Goal: Transaction & Acquisition: Obtain resource

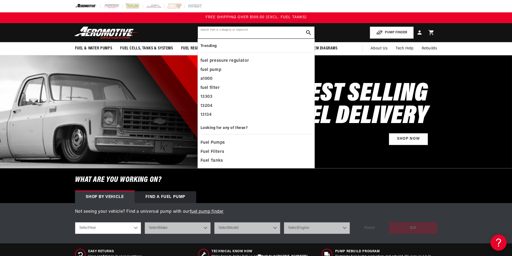
click at [230, 30] on input "text" at bounding box center [256, 33] width 117 height 12
paste input "16307"
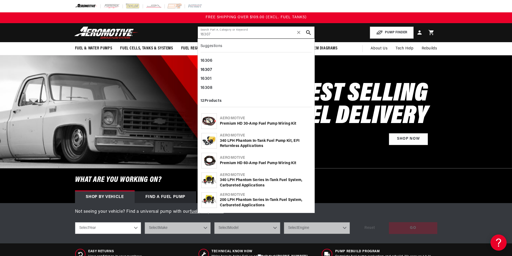
type input "16307"
click at [236, 119] on div "Aeromotive" at bounding box center [265, 118] width 91 height 5
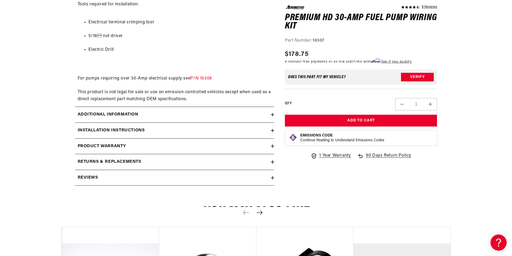
scroll to position [457, 0]
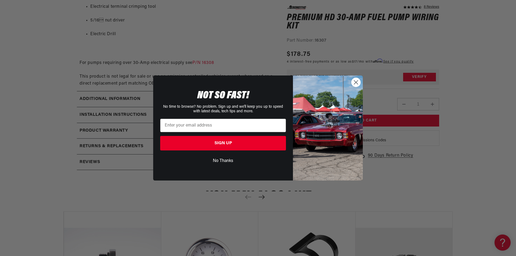
click at [358, 82] on circle "Close dialog" at bounding box center [356, 82] width 9 height 9
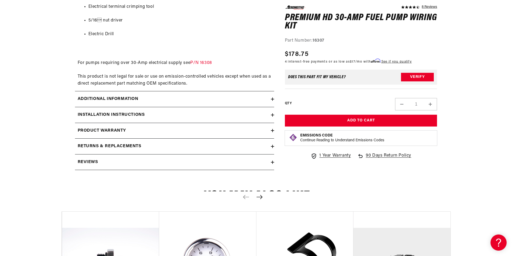
click at [137, 113] on h2 "Installation Instructions" at bounding box center [111, 115] width 67 height 7
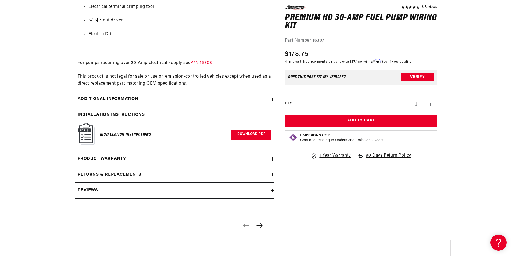
click at [250, 135] on link "Download PDF" at bounding box center [251, 135] width 40 height 10
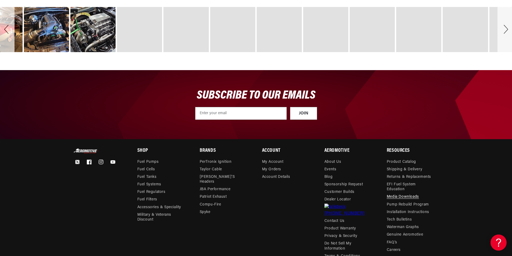
scroll to position [1042, 0]
